Goal: Task Accomplishment & Management: Manage account settings

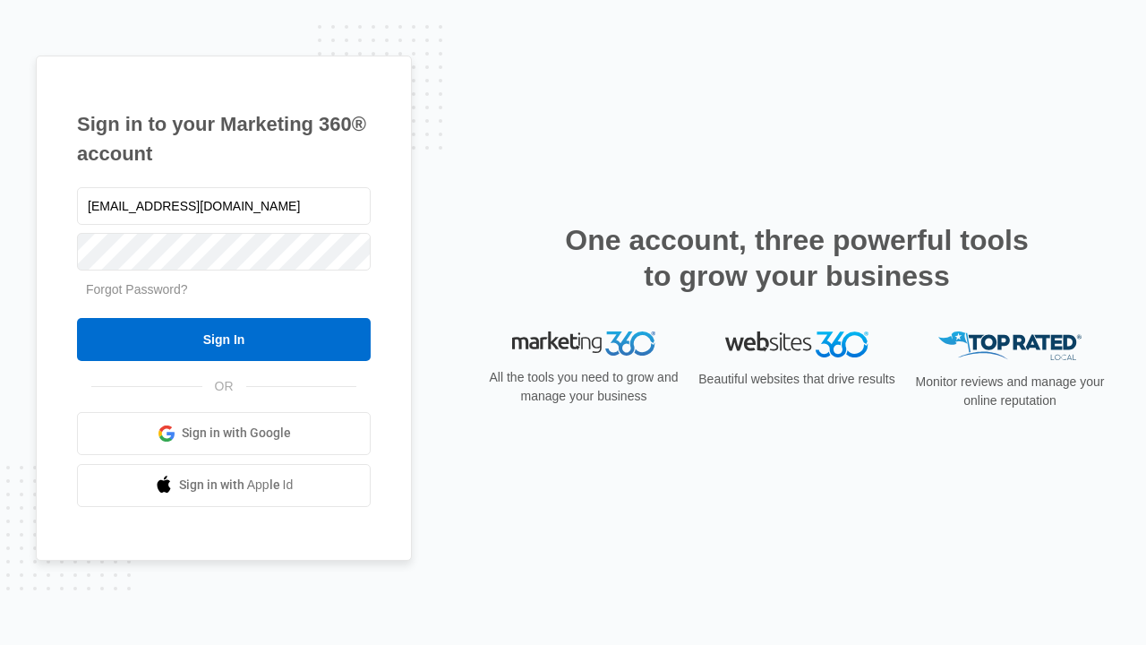
type input "dankie614@gmail.com"
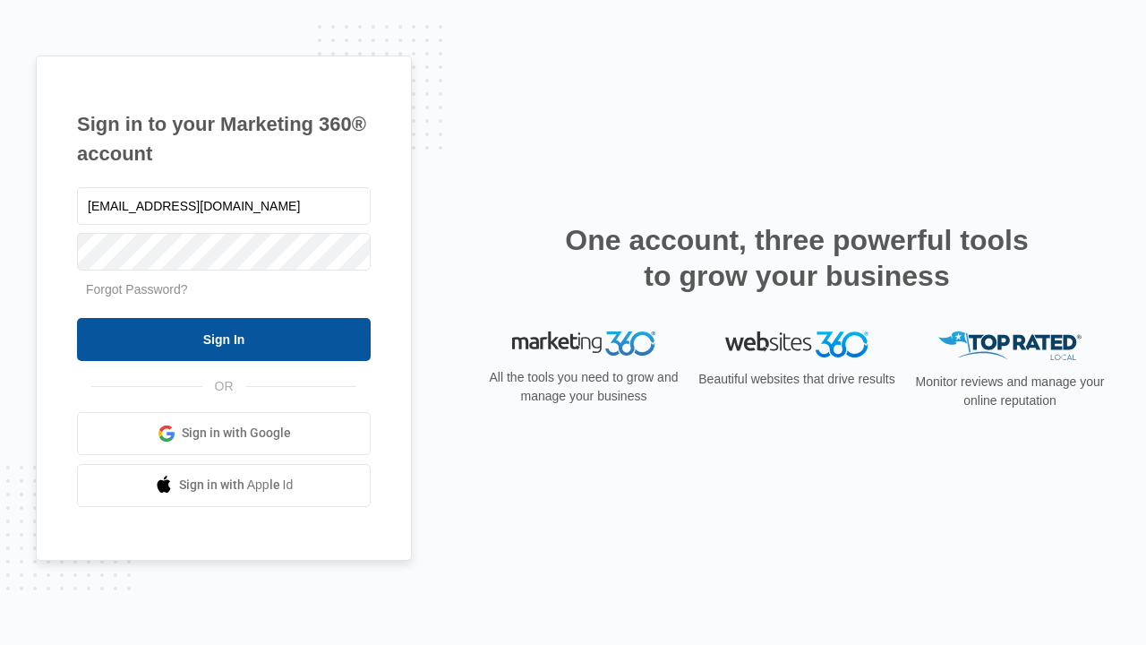
click at [224, 338] on input "Sign In" at bounding box center [224, 339] width 294 height 43
